Goal: Task Accomplishment & Management: Manage account settings

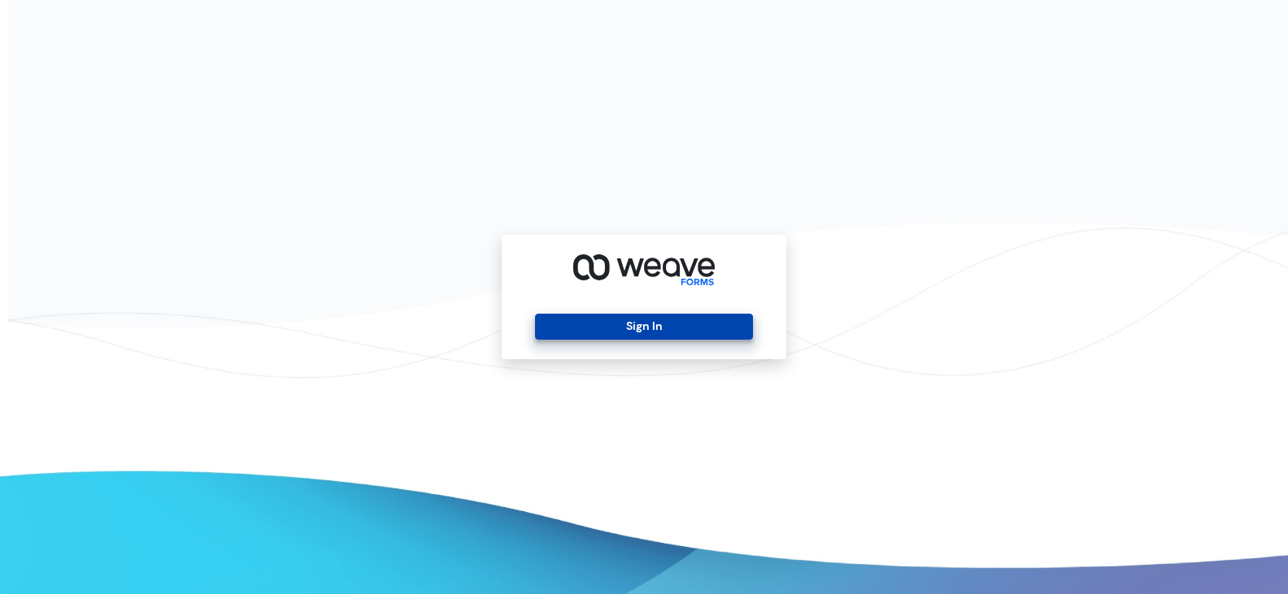
click at [654, 335] on button "Sign In" at bounding box center [643, 327] width 217 height 26
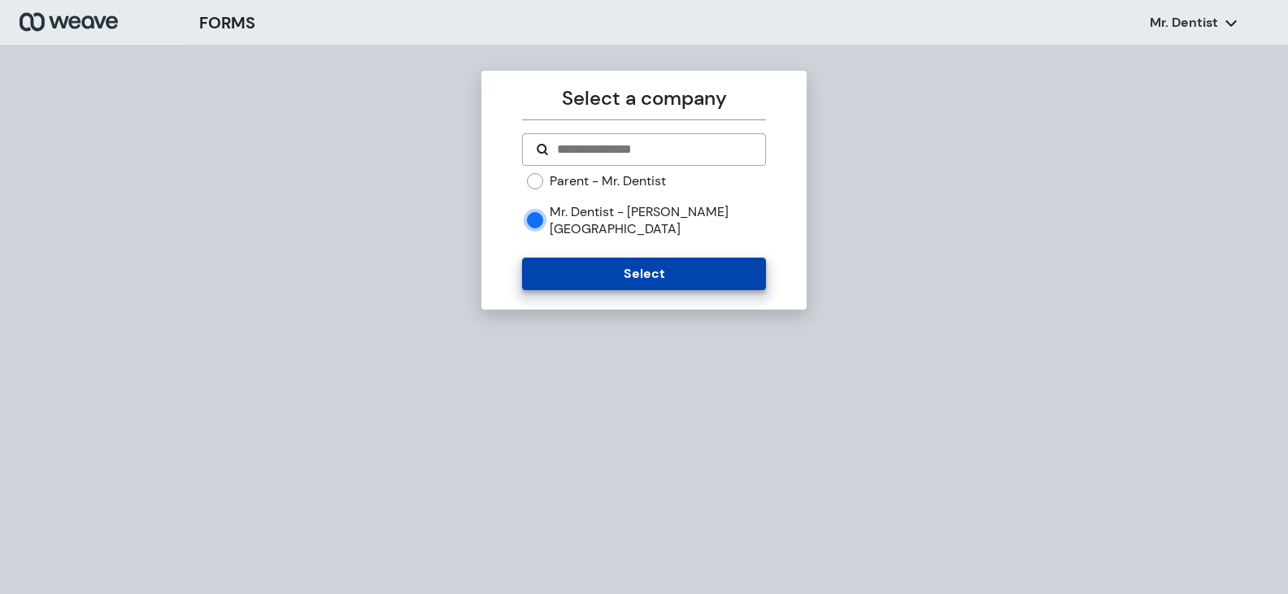
click at [616, 264] on button "Select" at bounding box center [643, 274] width 243 height 33
